Goal: Task Accomplishment & Management: Complete application form

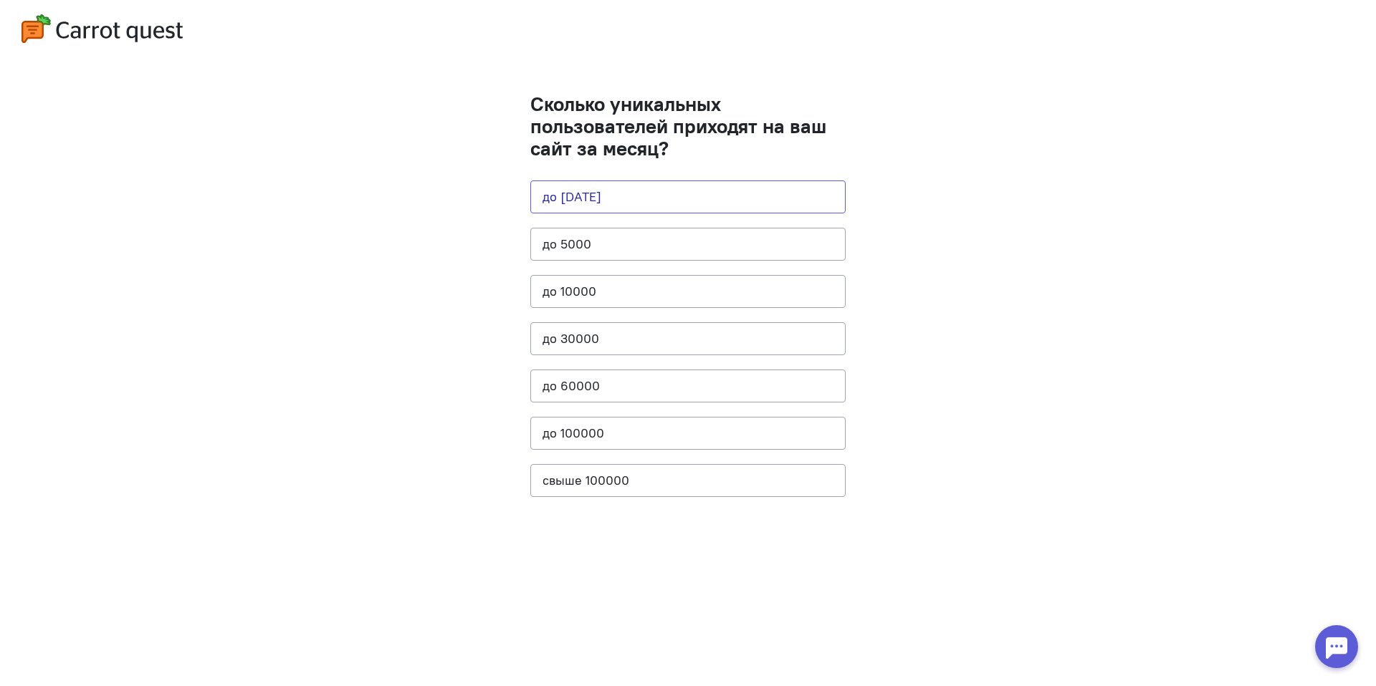
click at [650, 198] on button "до [DATE]" at bounding box center [687, 197] width 315 height 33
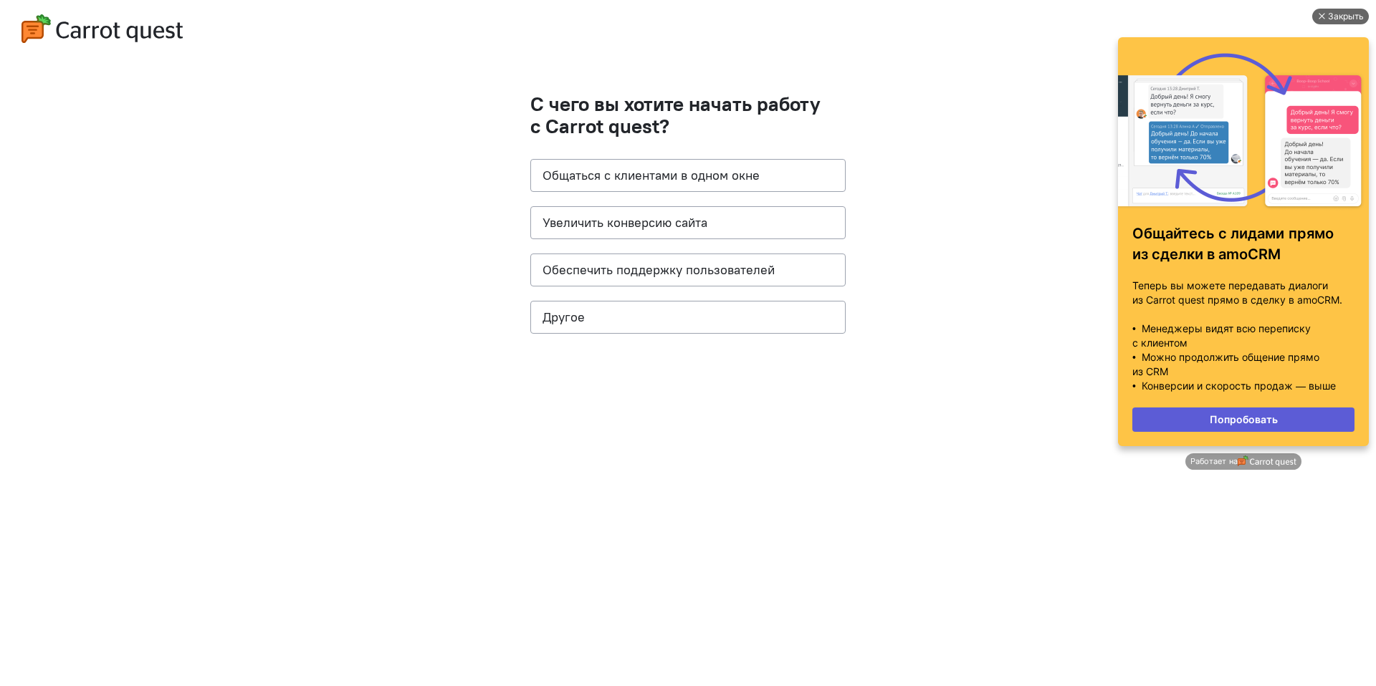
click at [1347, 15] on div "Закрыть" at bounding box center [1346, 17] width 36 height 16
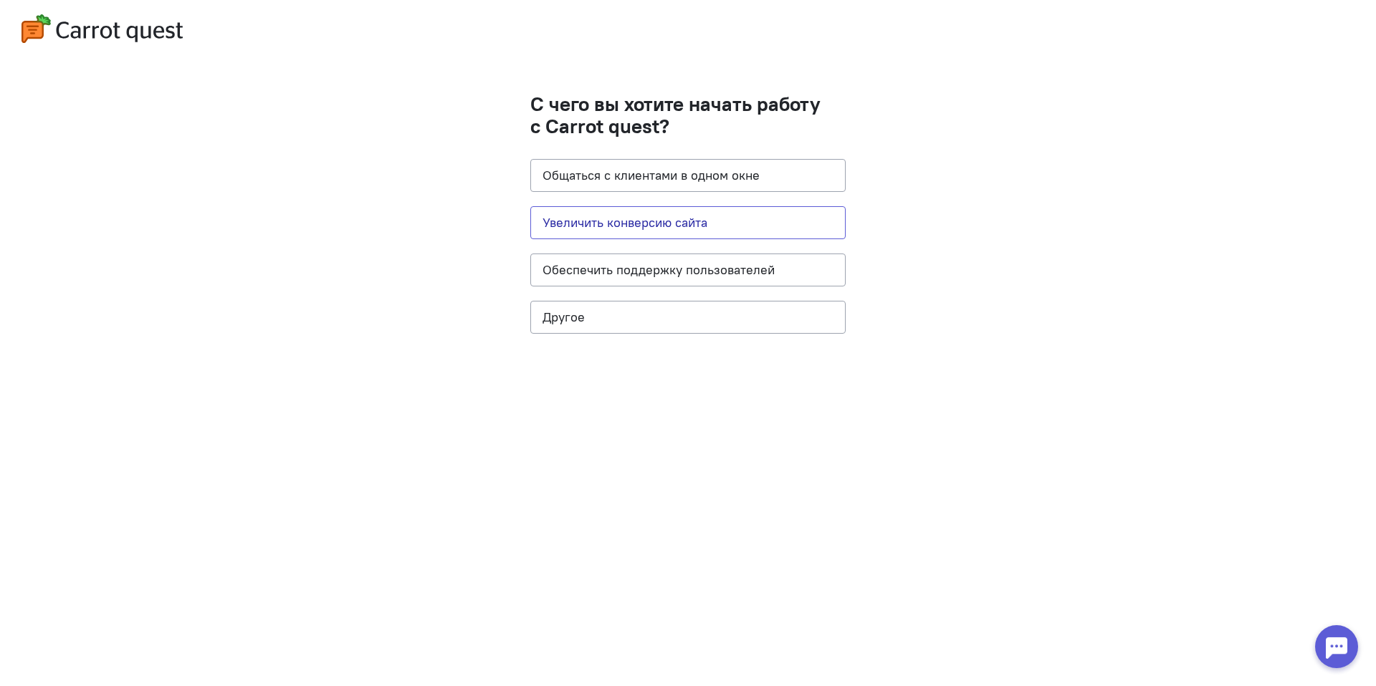
click at [728, 217] on button "Увеличить конверсию сайта" at bounding box center [687, 222] width 315 height 33
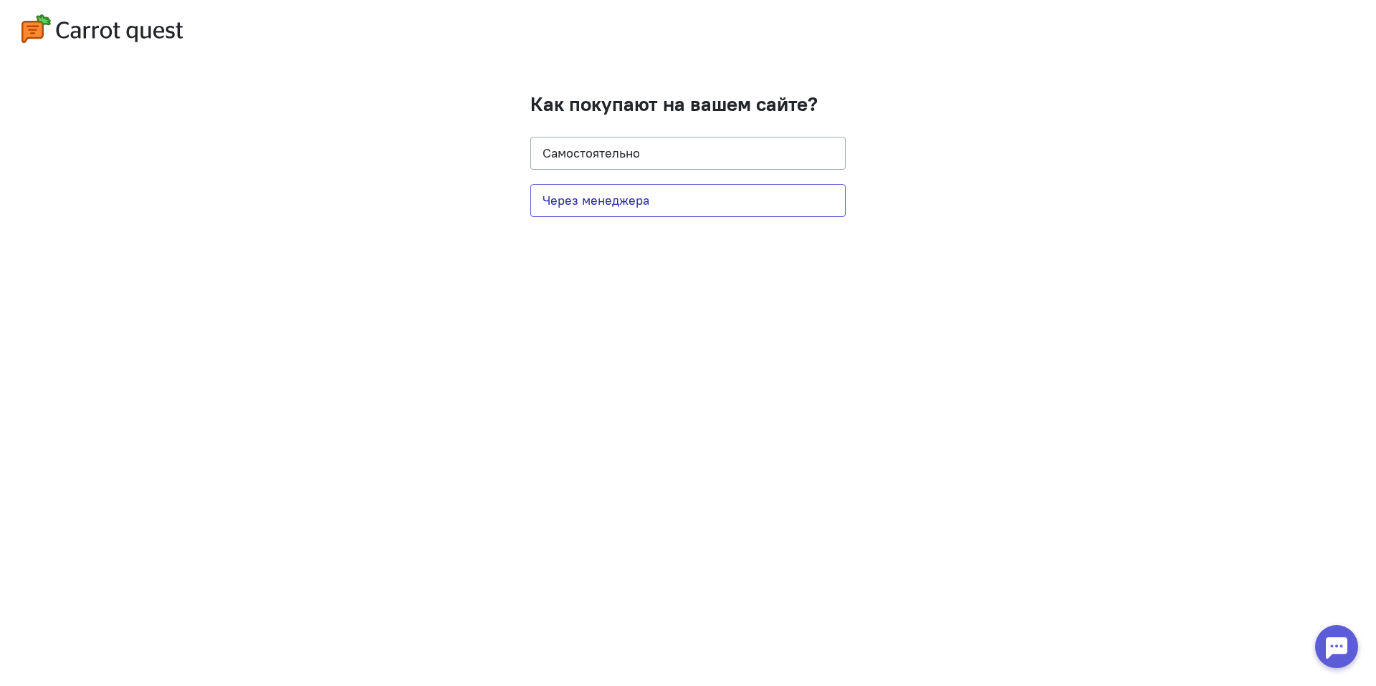
click at [699, 208] on button "Через менеджера" at bounding box center [687, 200] width 315 height 33
